Goal: Communication & Community: Answer question/provide support

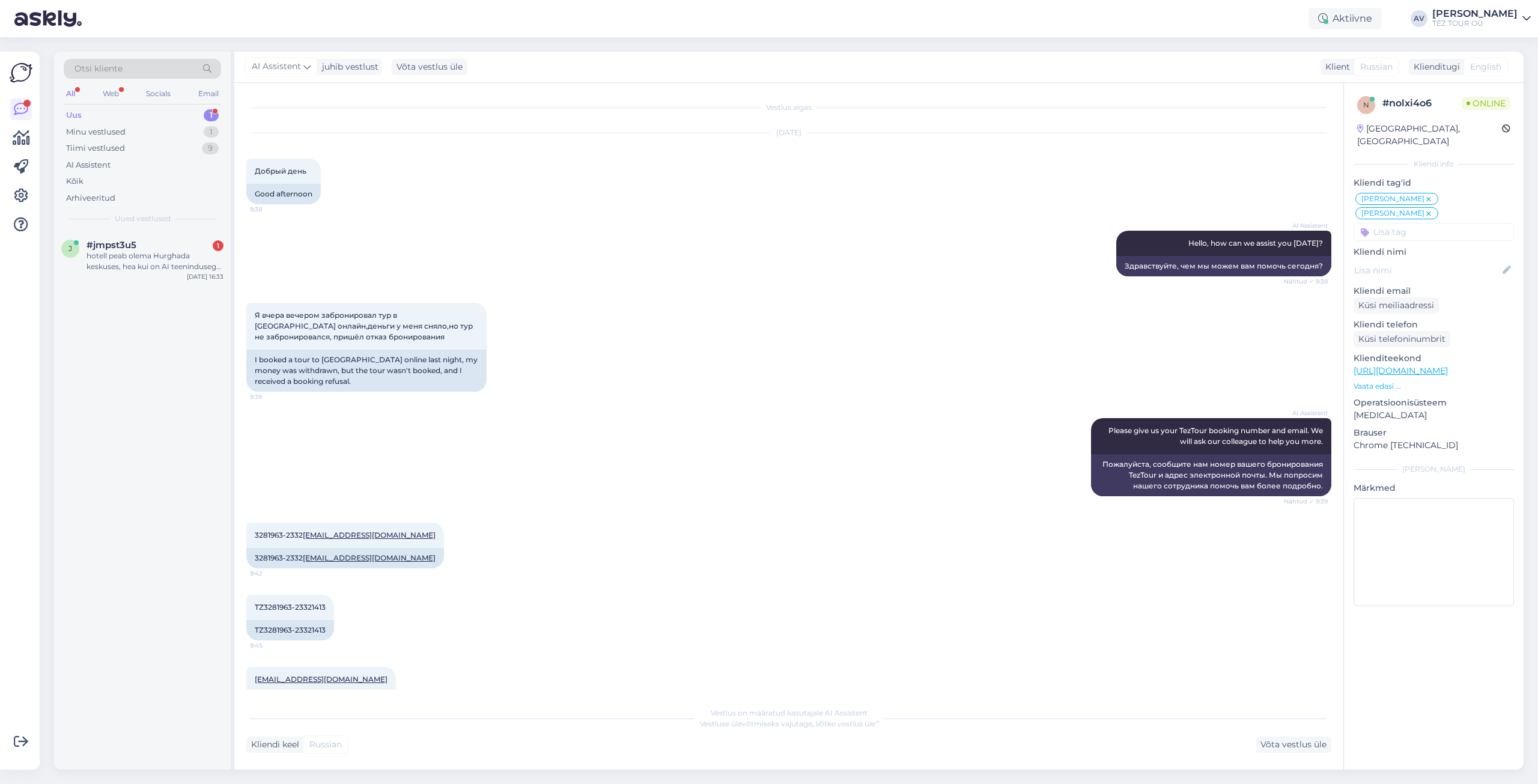
scroll to position [1957, 0]
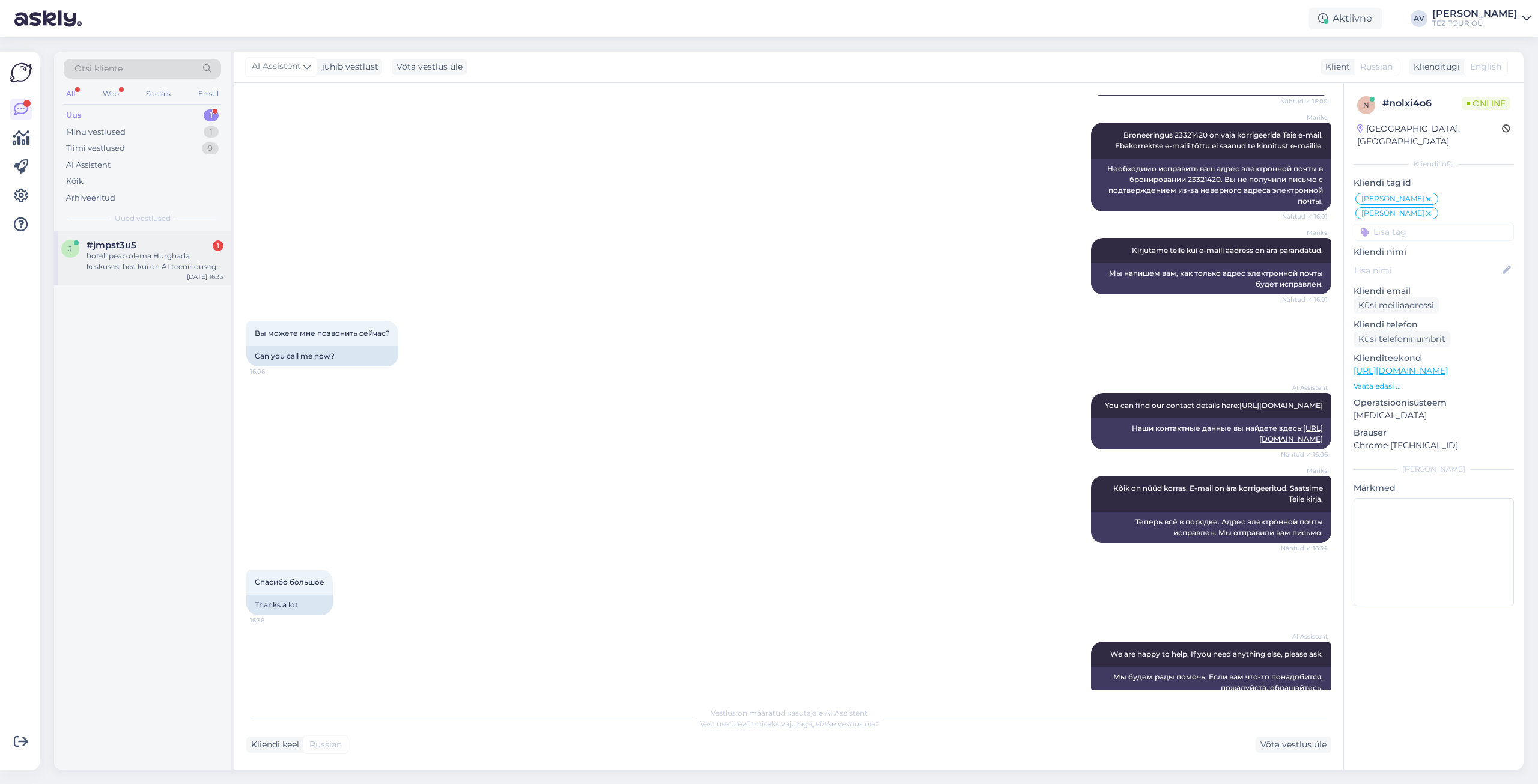
click at [132, 261] on div "hotell peab olema Hurghada keskuses, hea kui on AI teenindusega, näiteks Seagul…" at bounding box center [155, 262] width 137 height 21
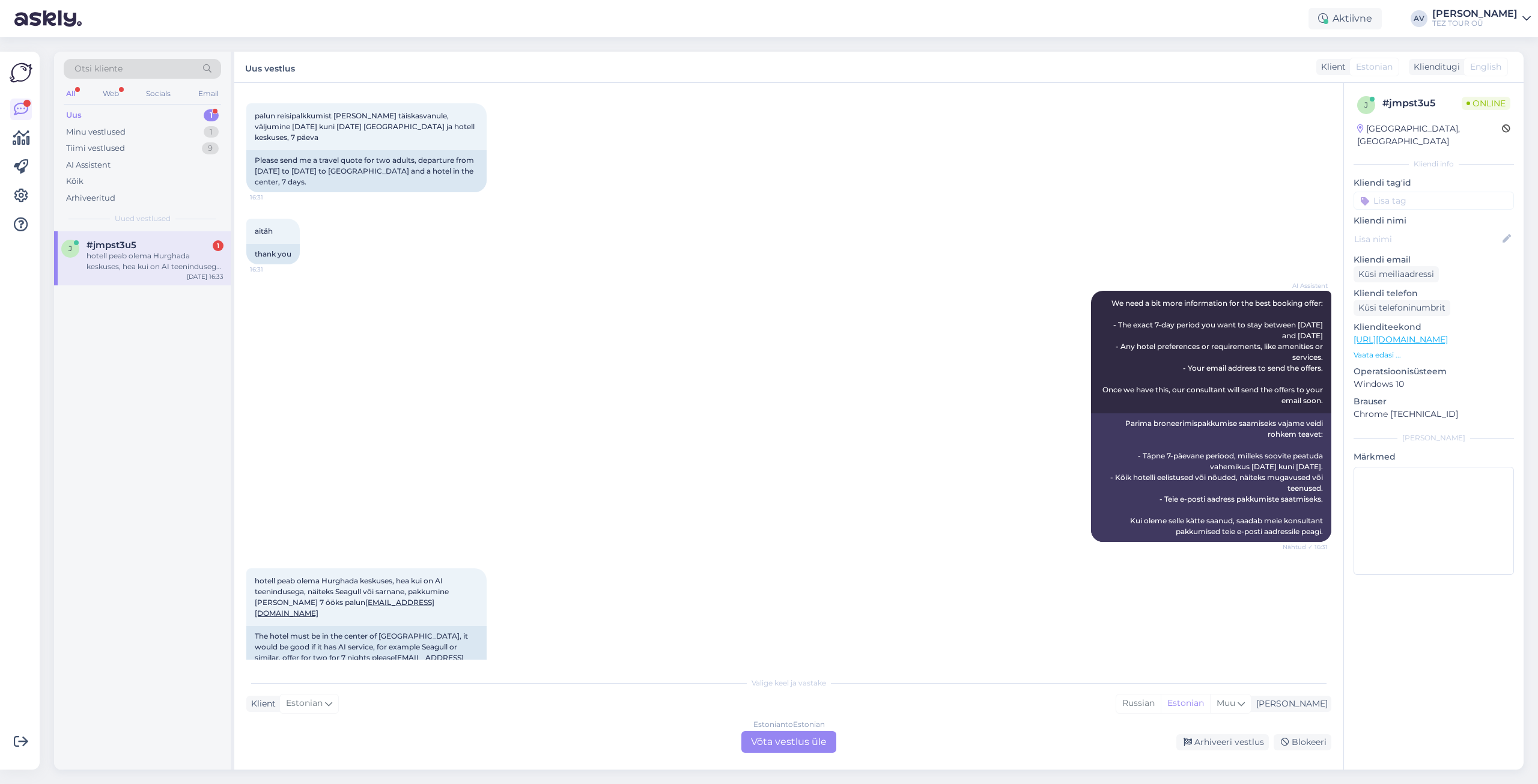
click at [794, 740] on div "Estonian to Estonian Võta vestlus üle" at bounding box center [788, 742] width 95 height 21
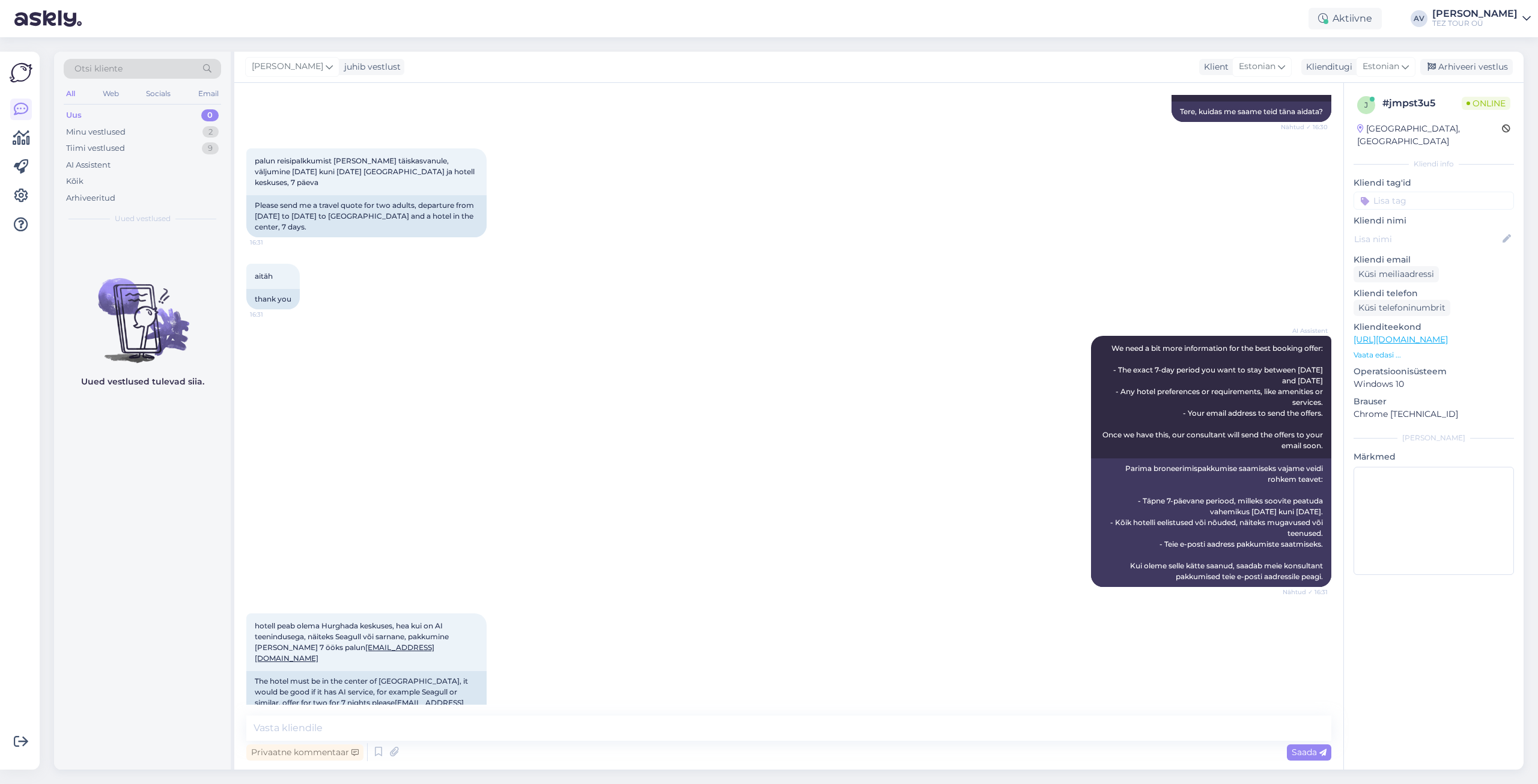
click at [1384, 192] on input at bounding box center [1434, 200] width 160 height 18
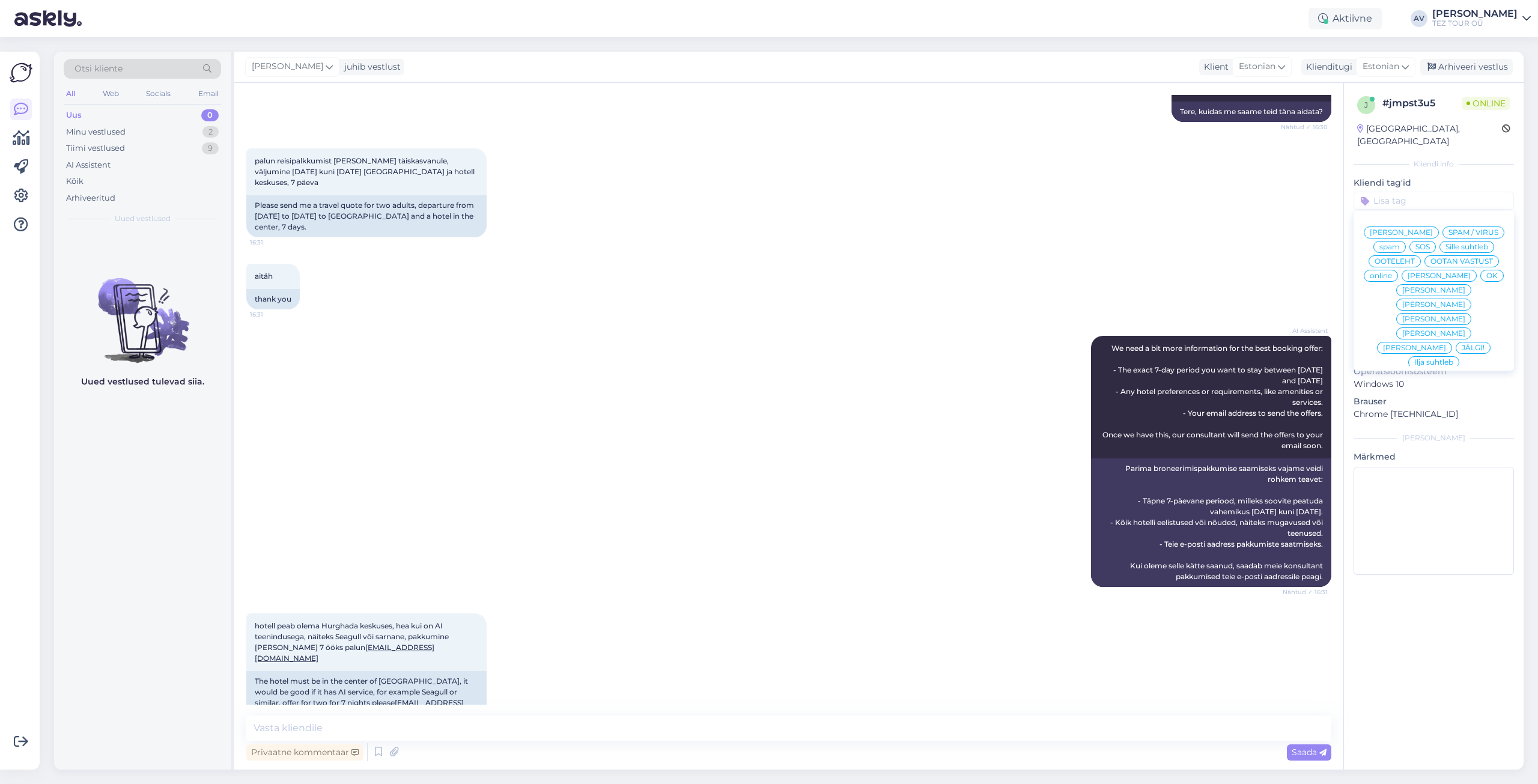
click at [1417, 445] on span "Alla suhtleb" at bounding box center [1434, 449] width 42 height 7
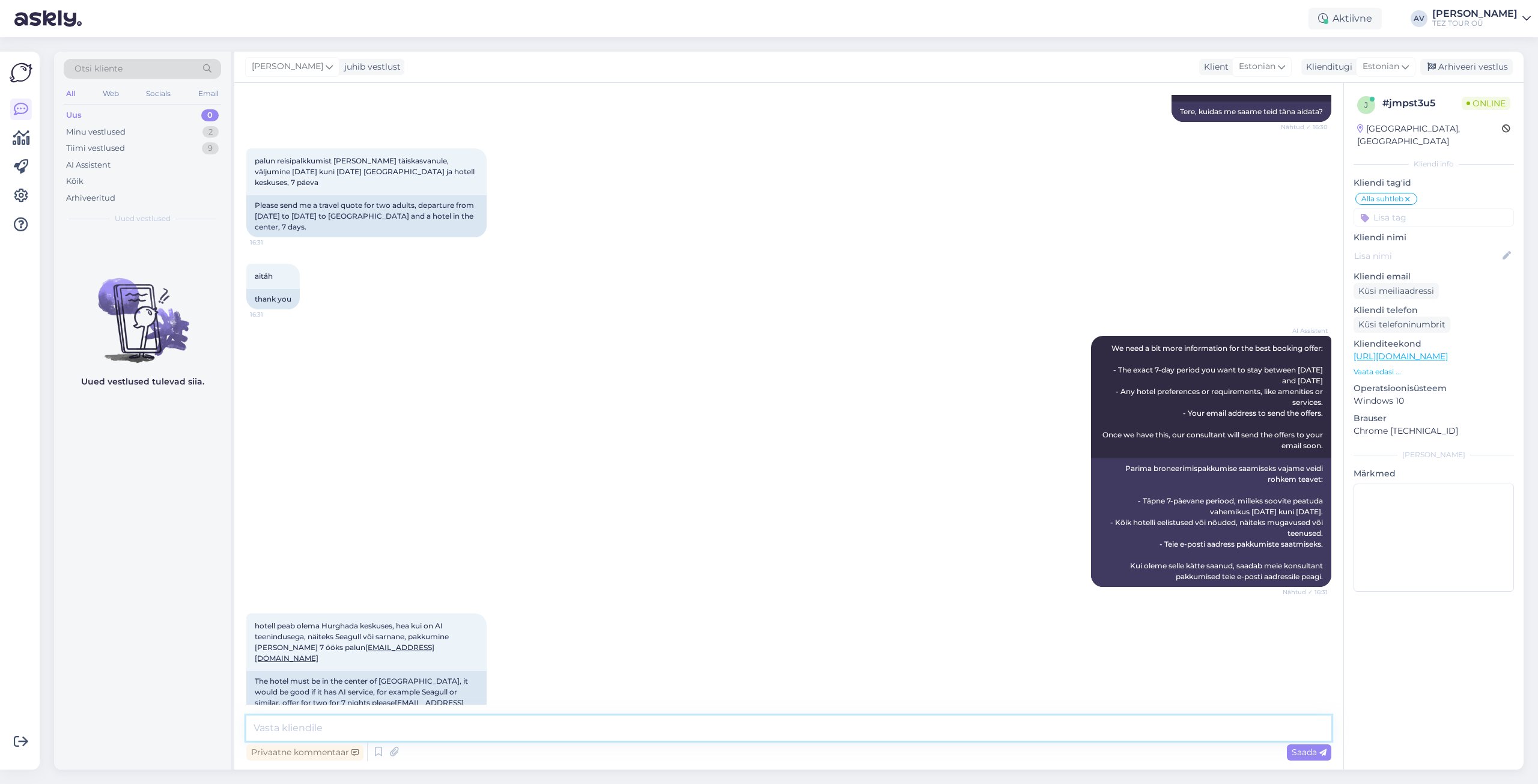
click at [670, 725] on textarea at bounding box center [789, 728] width 1085 height 25
type textarea "Tere. Täname Teid päringu eest. Edastame pakkumised e-mailile."
click at [1304, 753] on span "Saada" at bounding box center [1309, 752] width 35 height 11
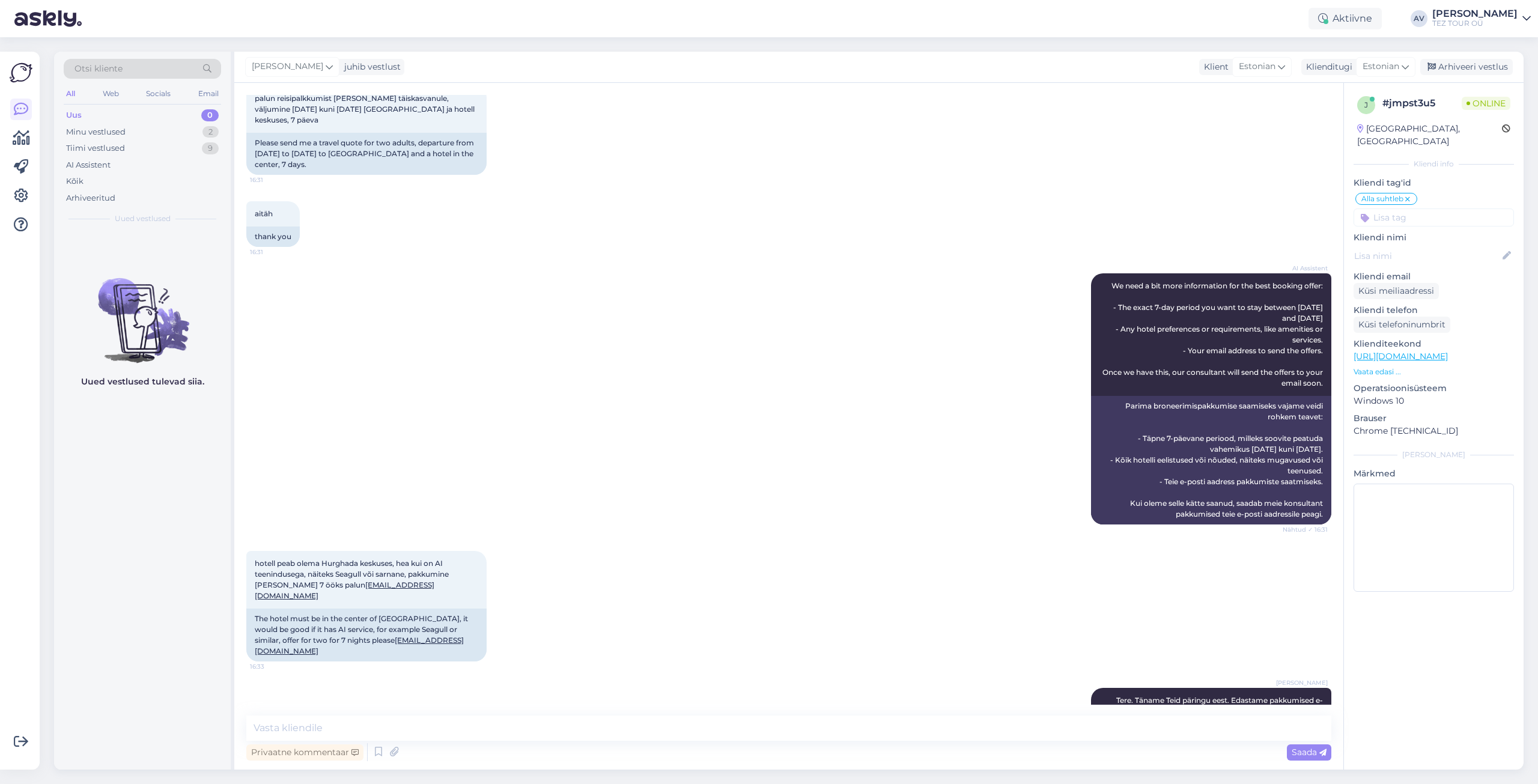
click at [1261, 584] on div "hotell peab olema Hurghada keskuses, hea kui on AI teenindusega, näiteks Seagul…" at bounding box center [789, 606] width 1085 height 137
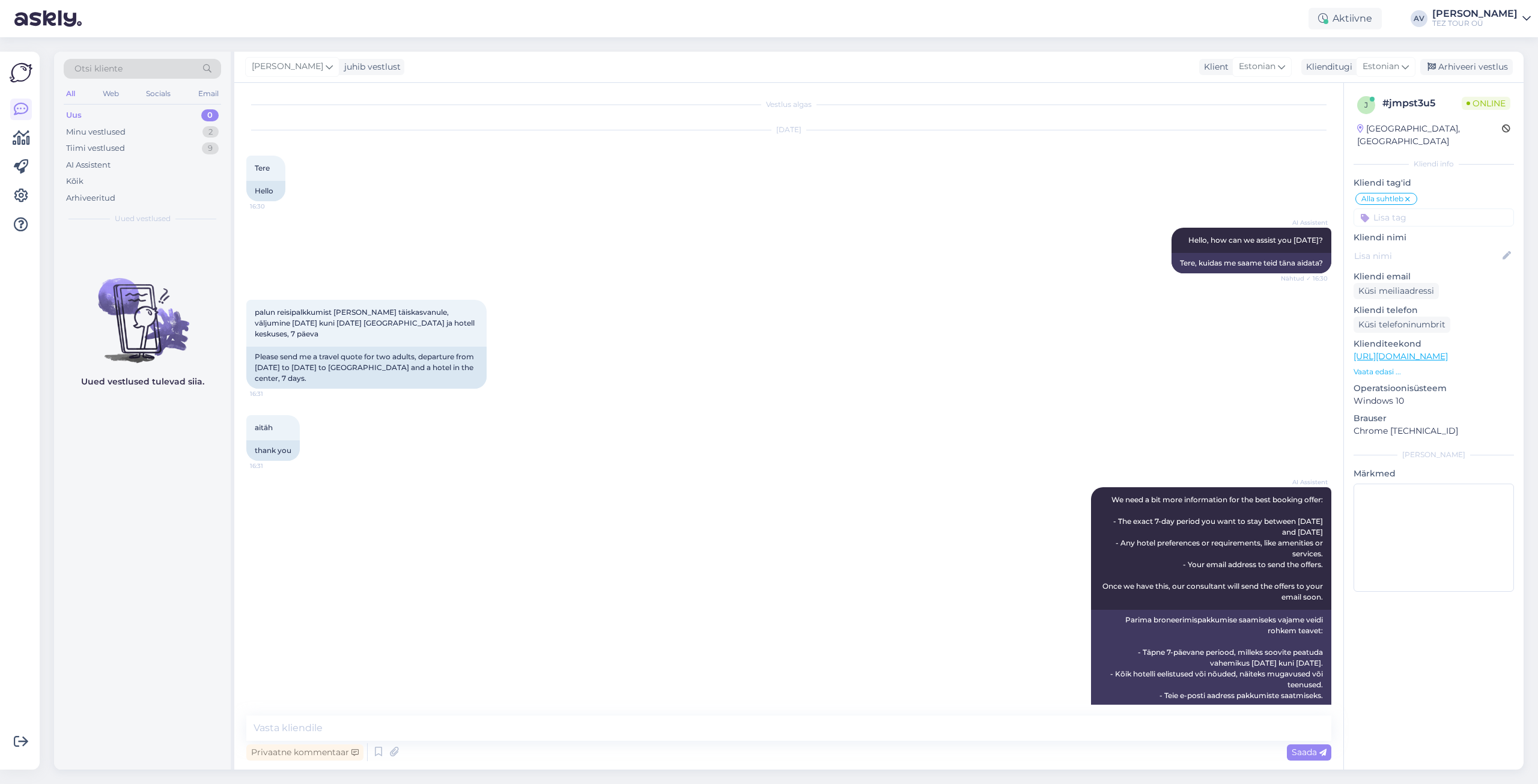
scroll to position [0, 0]
